Goal: Transaction & Acquisition: Subscribe to service/newsletter

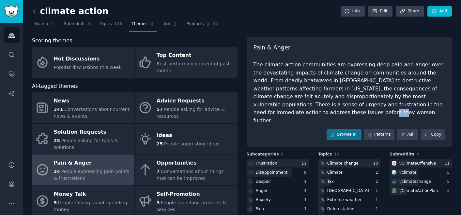
click at [81, 176] on div "24 People expressing pain points & frustrations" at bounding box center [92, 176] width 77 height 14
click at [352, 129] on link "Browse all" at bounding box center [343, 134] width 35 height 11
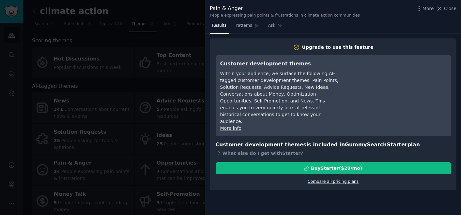
click at [349, 180] on link "Compare all pricing plans" at bounding box center [332, 182] width 51 height 5
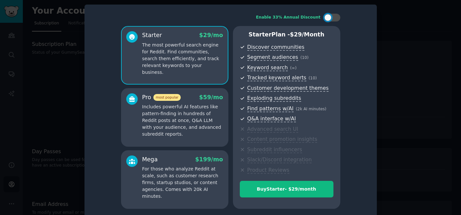
scroll to position [7, 0]
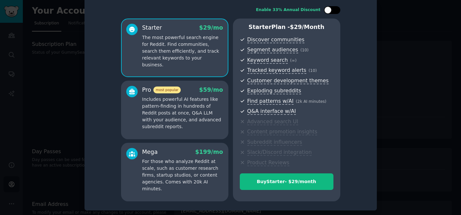
click at [327, 11] on div at bounding box center [327, 10] width 7 height 7
click at [331, 11] on div at bounding box center [332, 10] width 16 height 8
checkbox input "false"
click at [396, 86] on div at bounding box center [230, 107] width 461 height 215
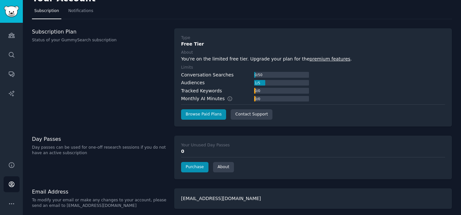
scroll to position [11, 0]
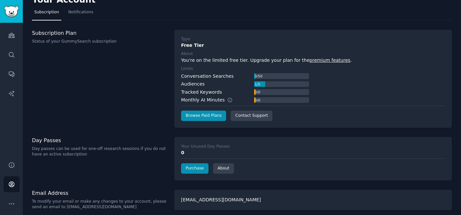
click at [2, 60] on div "Audiences Search Conversations AI Reports" at bounding box center [11, 88] width 23 height 131
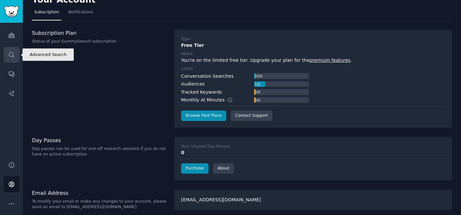
click at [15, 59] on link "Search" at bounding box center [12, 55] width 16 height 16
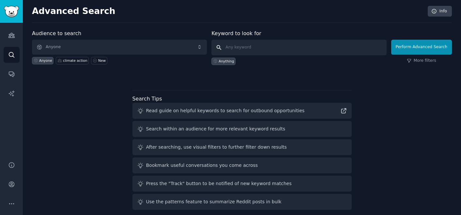
click at [231, 48] on input "text" at bounding box center [298, 48] width 175 height 16
click at [75, 61] on div "climate action" at bounding box center [75, 60] width 24 height 5
drag, startPoint x: 242, startPoint y: 47, endPoint x: 218, endPoint y: 45, distance: 23.2
click at [218, 45] on input "climate action" at bounding box center [298, 48] width 175 height 16
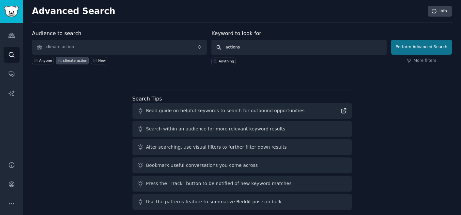
type input "actions"
click at [431, 46] on button "Perform Advanced Search" at bounding box center [421, 47] width 61 height 15
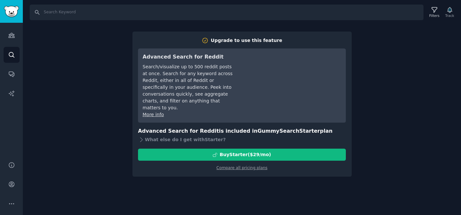
click at [392, 119] on div "Search Filters Track Upgrade to use this feature Advanced Search for Reddit Sea…" at bounding box center [242, 107] width 438 height 215
click at [424, 42] on div "Search Filters Track Upgrade to use this feature Advanced Search for Reddit Sea…" at bounding box center [242, 107] width 438 height 215
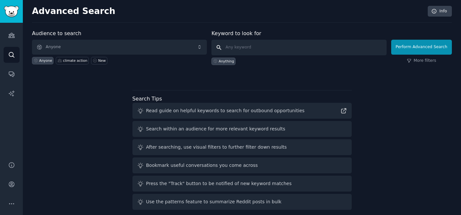
click at [231, 48] on input "text" at bounding box center [298, 48] width 175 height 16
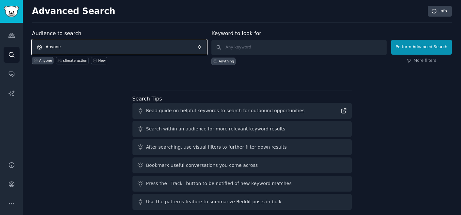
click at [126, 46] on span "Anyone" at bounding box center [119, 47] width 175 height 15
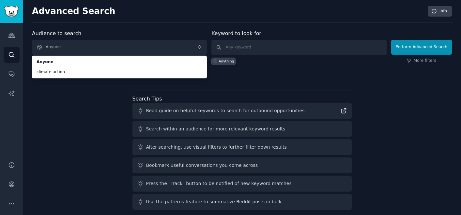
click at [62, 76] on li "climate action" at bounding box center [119, 72] width 175 height 10
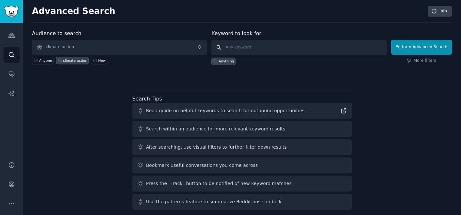
click at [244, 45] on input "text" at bounding box center [298, 48] width 175 height 16
type input "actions"
click at [328, 49] on input "actions" at bounding box center [298, 47] width 175 height 16
click button "Perform Advanced Search" at bounding box center [421, 46] width 61 height 15
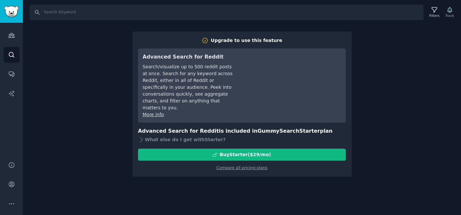
click at [288, 178] on div "Search Filters Track Upgrade to use this feature Advanced Search for Reddit Sea…" at bounding box center [242, 107] width 438 height 215
click at [399, 109] on div "Search Filters Track Upgrade to use this feature Advanced Search for Reddit Sea…" at bounding box center [242, 107] width 438 height 215
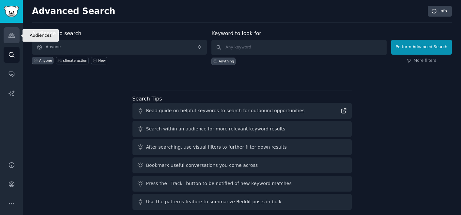
click at [12, 38] on icon "Sidebar" at bounding box center [11, 35] width 7 height 7
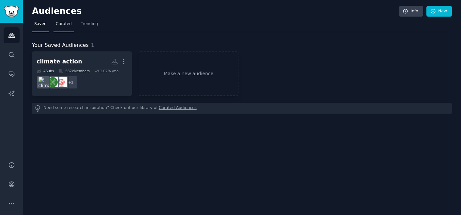
click at [66, 21] on span "Curated" at bounding box center [64, 24] width 16 height 6
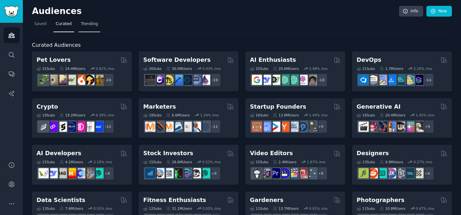
click at [90, 24] on span "Trending" at bounding box center [89, 24] width 17 height 6
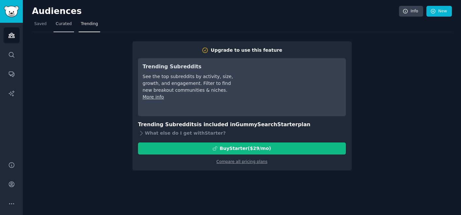
click at [62, 24] on span "Curated" at bounding box center [64, 24] width 16 height 6
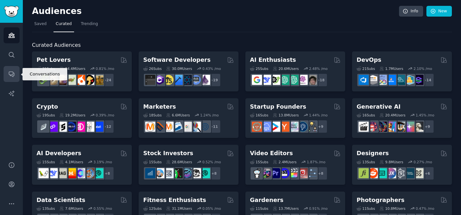
click at [12, 80] on link "Conversations" at bounding box center [12, 74] width 16 height 16
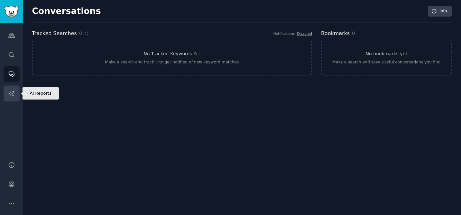
click at [12, 93] on icon "Sidebar" at bounding box center [11, 93] width 7 height 7
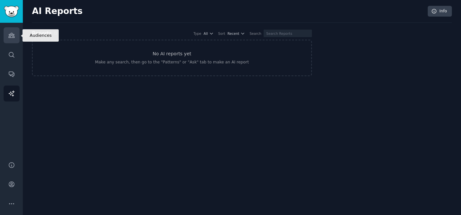
click at [12, 39] on link "Audiences" at bounding box center [12, 35] width 16 height 16
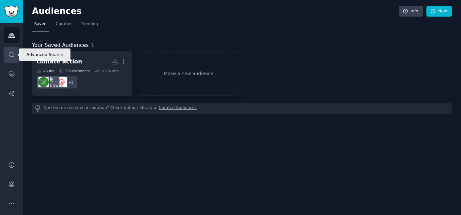
click at [11, 52] on icon "Sidebar" at bounding box center [11, 55] width 7 height 7
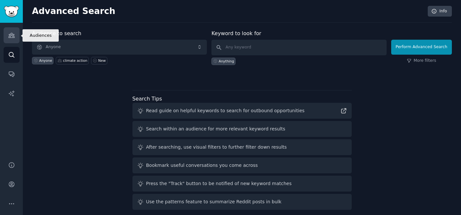
click at [11, 31] on link "Audiences" at bounding box center [12, 35] width 16 height 16
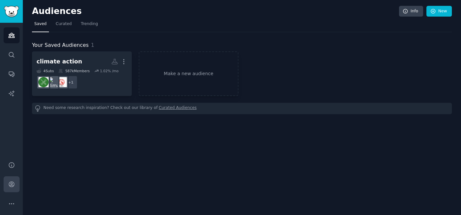
click at [10, 183] on icon "Sidebar" at bounding box center [11, 184] width 7 height 7
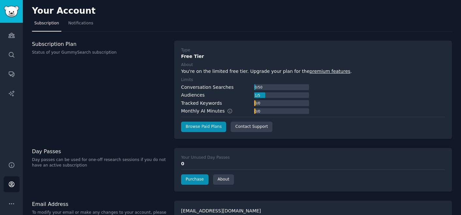
scroll to position [15, 0]
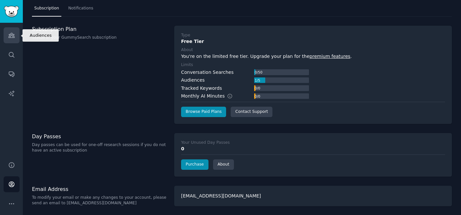
click at [8, 38] on icon "Sidebar" at bounding box center [11, 35] width 7 height 7
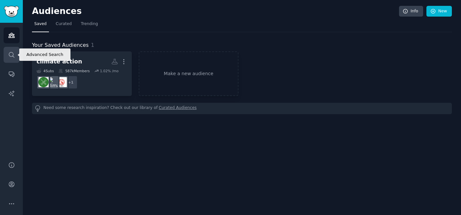
click at [16, 50] on link "Search" at bounding box center [12, 55] width 16 height 16
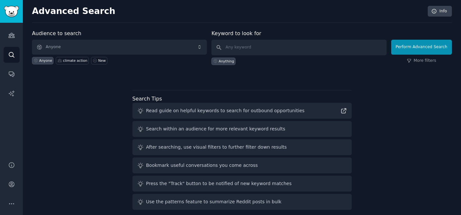
scroll to position [6, 0]
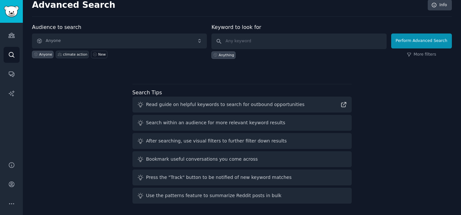
click at [73, 52] on div "climate action" at bounding box center [75, 54] width 24 height 5
click at [409, 49] on div "Perform Advanced Search More filters" at bounding box center [421, 43] width 61 height 32
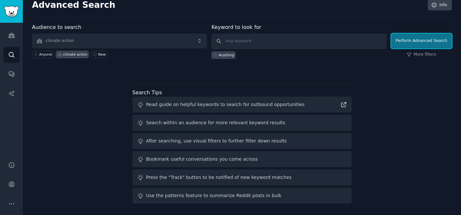
click at [407, 44] on button "Perform Advanced Search" at bounding box center [421, 41] width 61 height 15
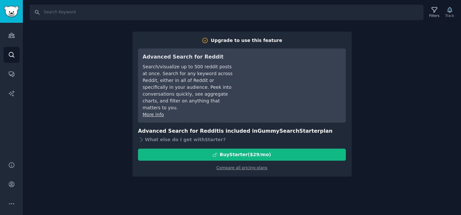
click at [391, 84] on div "Search Filters Track Upgrade to use this feature Advanced Search for Reddit Sea…" at bounding box center [242, 107] width 438 height 215
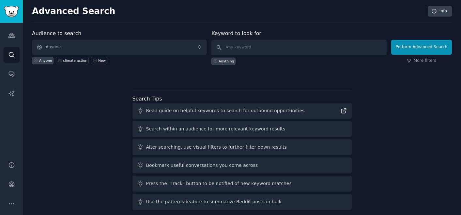
scroll to position [6, 0]
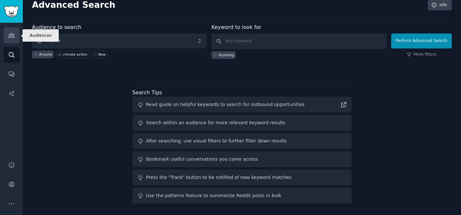
click at [14, 38] on icon "Sidebar" at bounding box center [11, 35] width 7 height 7
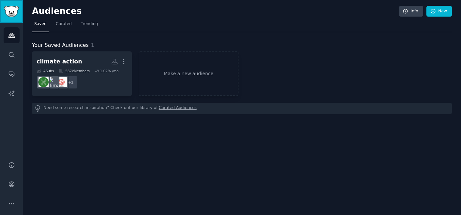
click at [9, 16] on img "Sidebar" at bounding box center [11, 11] width 15 height 11
click at [443, 12] on link "New" at bounding box center [438, 11] width 25 height 11
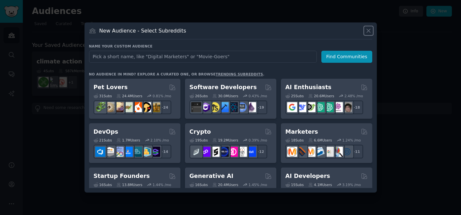
click at [371, 32] on button at bounding box center [367, 30] width 7 height 7
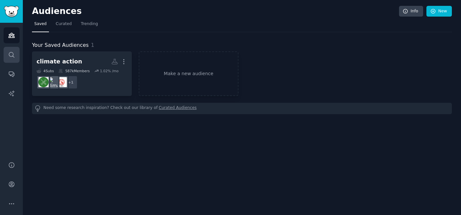
click at [13, 57] on icon "Sidebar" at bounding box center [11, 55] width 7 height 7
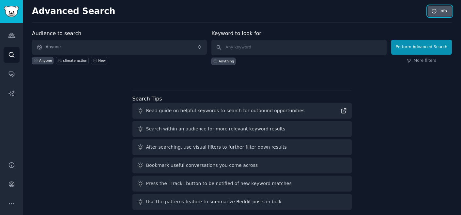
click at [434, 14] on link "Info" at bounding box center [439, 11] width 24 height 11
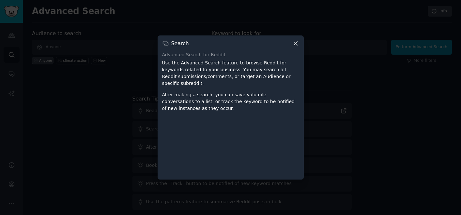
click at [299, 42] on div "Search Advanced Search for Reddit Use the Advanced Search feature to browse Red…" at bounding box center [230, 108] width 146 height 144
click at [295, 41] on icon at bounding box center [295, 43] width 7 height 7
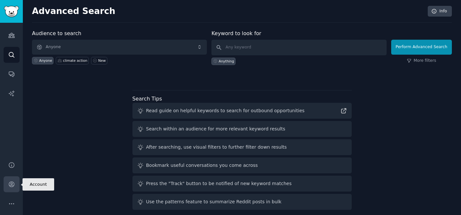
click at [13, 188] on icon "Sidebar" at bounding box center [11, 184] width 7 height 7
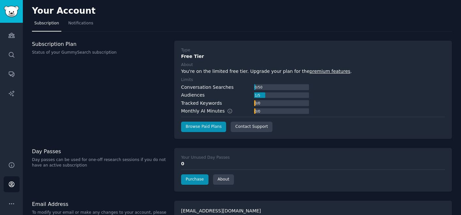
scroll to position [15, 0]
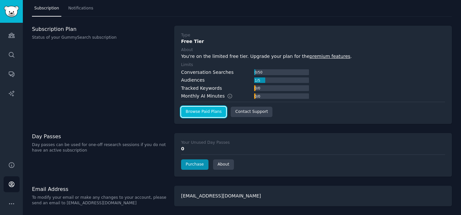
click at [206, 114] on link "Browse Paid Plans" at bounding box center [203, 112] width 45 height 10
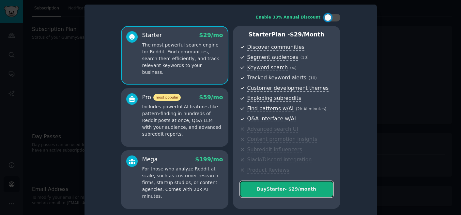
click at [288, 186] on div "Buy Starter - $ 29 /month" at bounding box center [286, 189] width 93 height 7
